Goal: Task Accomplishment & Management: Use online tool/utility

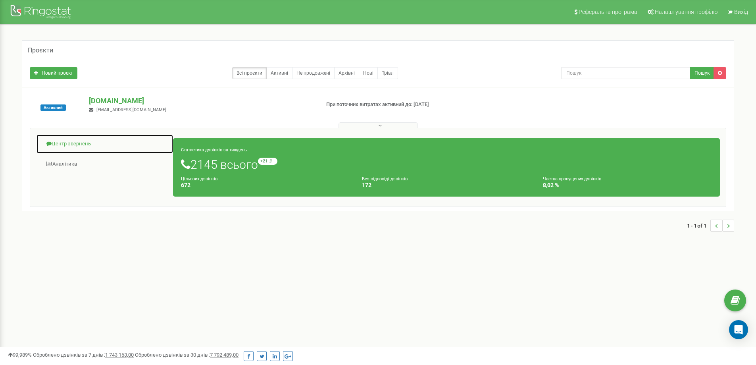
click at [69, 139] on link "Центр звернень" at bounding box center [104, 143] width 137 height 19
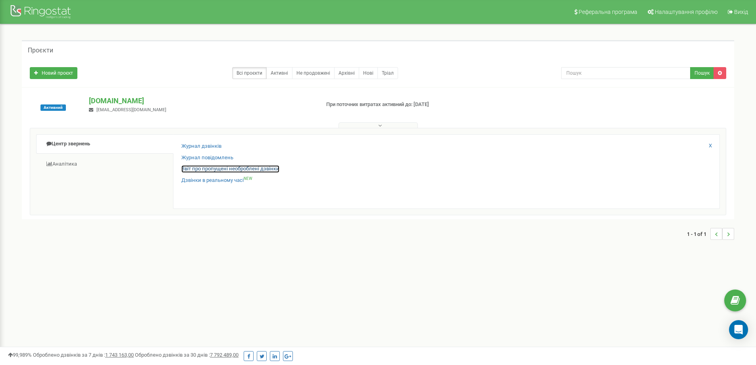
click at [229, 169] on link "Звіт про пропущені необроблені дзвінки" at bounding box center [230, 169] width 98 height 8
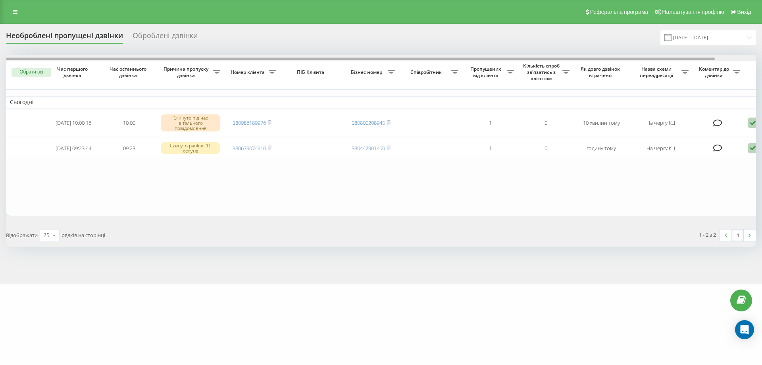
scroll to position [0, 44]
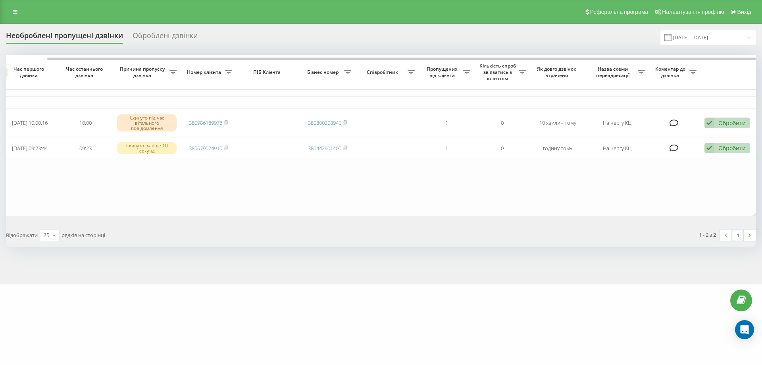
drag, startPoint x: 519, startPoint y: 57, endPoint x: 600, endPoint y: 52, distance: 81.1
click at [600, 52] on div "Необроблені пропущені дзвінки Оброблені дзвінки 20.08.2025 - 20.09.2025 Обрати …" at bounding box center [381, 138] width 750 height 217
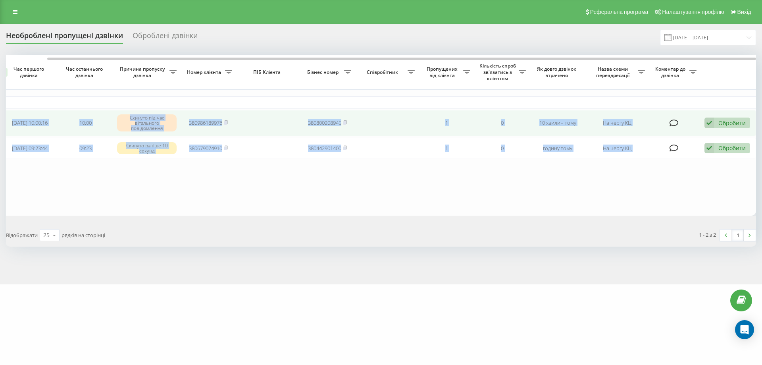
click at [721, 121] on div "Обробити" at bounding box center [731, 123] width 27 height 8
click at [719, 130] on div "Не вдалося зв'язатися" at bounding box center [675, 136] width 148 height 14
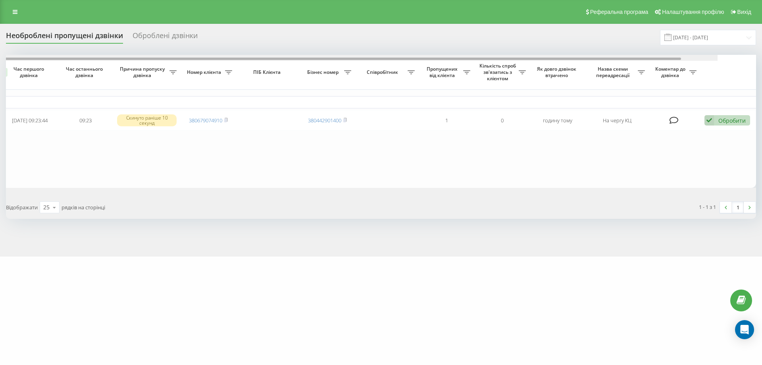
drag, startPoint x: 649, startPoint y: 58, endPoint x: 752, endPoint y: 51, distance: 103.8
click at [752, 51] on div "Необроблені пропущені дзвінки Оброблені дзвінки 20.08.2025 - 20.09.2025 Обрати …" at bounding box center [381, 124] width 750 height 189
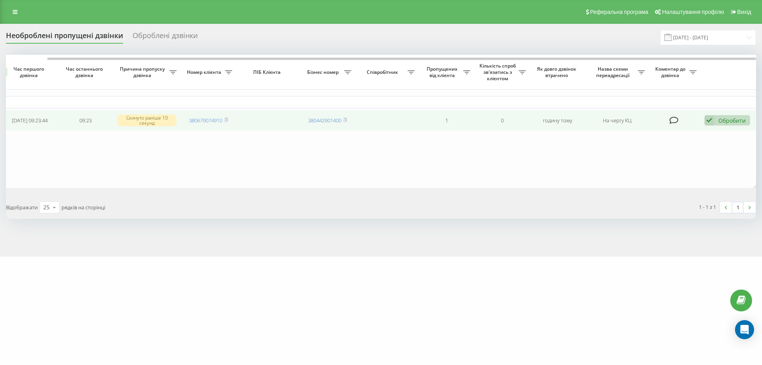
click at [734, 114] on td "Обробити Не вдалося зв'язатися Зв'язався з клієнтом за допомогою іншого каналу …" at bounding box center [729, 120] width 56 height 21
click at [728, 121] on div "Обробити" at bounding box center [731, 121] width 27 height 8
click at [724, 137] on div "Не вдалося зв'язатися" at bounding box center [675, 133] width 148 height 14
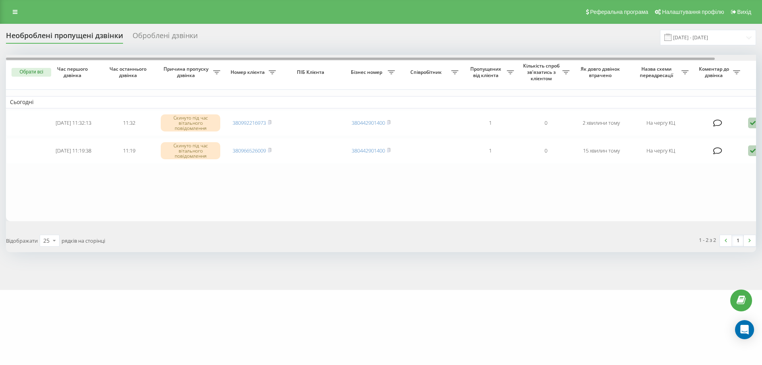
scroll to position [0, 44]
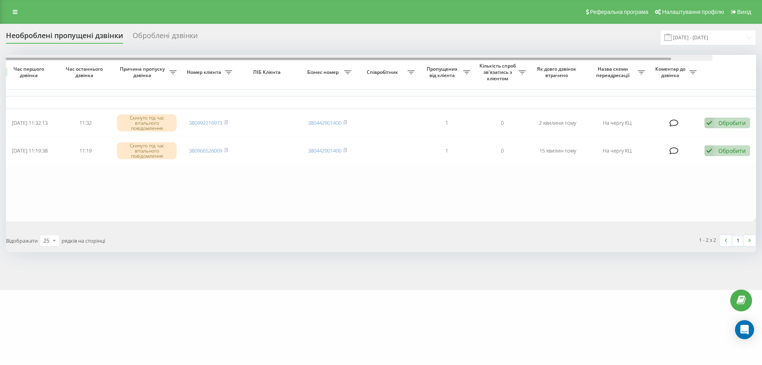
drag, startPoint x: 579, startPoint y: 58, endPoint x: 696, endPoint y: 67, distance: 116.6
click at [690, 66] on div "Обрати всі Час першого дзвінка Час останнього дзвінка Причина пропуску дзвінка …" at bounding box center [381, 138] width 750 height 166
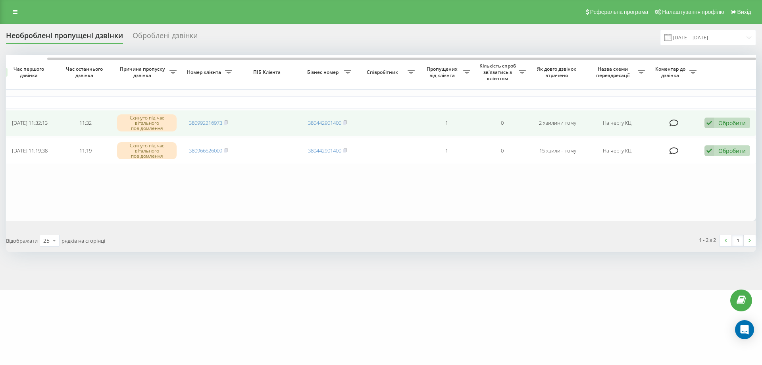
click at [711, 121] on icon at bounding box center [709, 122] width 10 height 11
click at [693, 132] on div "Не вдалося зв'язатися" at bounding box center [675, 136] width 148 height 14
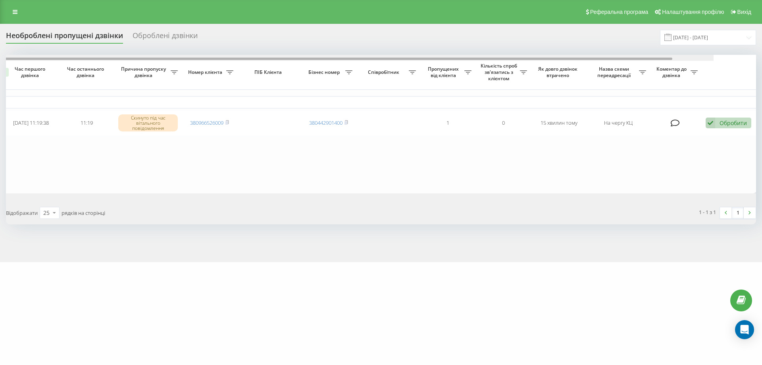
drag, startPoint x: 683, startPoint y: 59, endPoint x: 751, endPoint y: 57, distance: 68.3
click at [714, 57] on div at bounding box center [338, 58] width 750 height 6
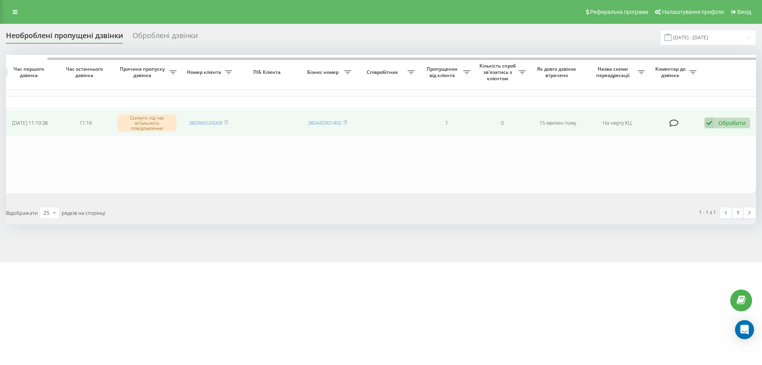
click at [732, 118] on div "Обробити Не вдалося зв'язатися Зв'язався з клієнтом за допомогою іншого каналу …" at bounding box center [727, 122] width 46 height 11
click at [729, 135] on div "Не вдалося зв'язатися" at bounding box center [675, 136] width 148 height 14
